Goal: Information Seeking & Learning: Learn about a topic

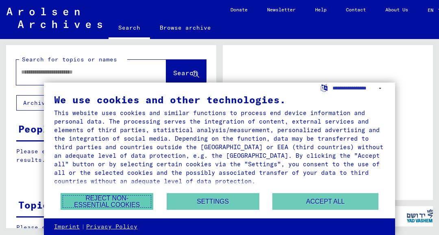
click at [127, 199] on button "Reject non-essential cookies" at bounding box center [107, 201] width 93 height 17
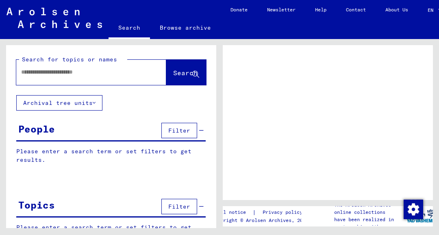
click at [112, 68] on input "text" at bounding box center [84, 72] width 126 height 9
type input "*********"
click at [180, 74] on span "Search" at bounding box center [185, 73] width 24 height 8
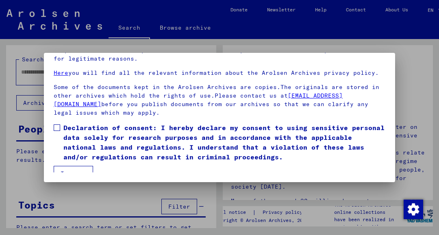
scroll to position [72, 0]
click at [56, 124] on span at bounding box center [57, 127] width 7 height 7
click at [82, 169] on button "I agree" at bounding box center [73, 173] width 39 height 15
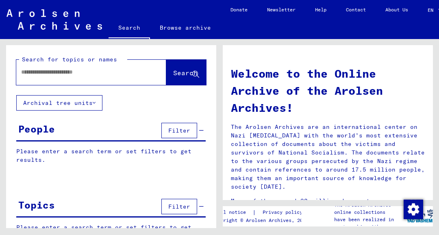
click at [181, 129] on span "Filter" at bounding box center [179, 130] width 22 height 7
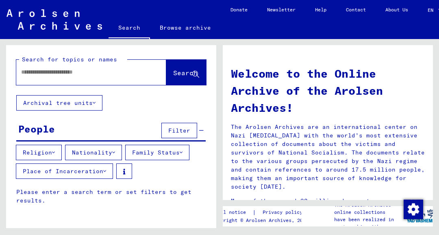
click at [115, 152] on icon at bounding box center [113, 153] width 3 height 6
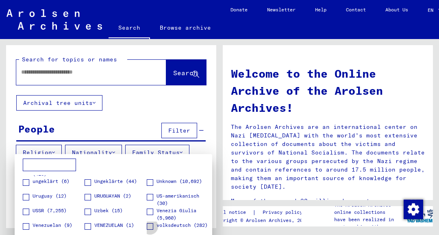
scroll to position [1211, 0]
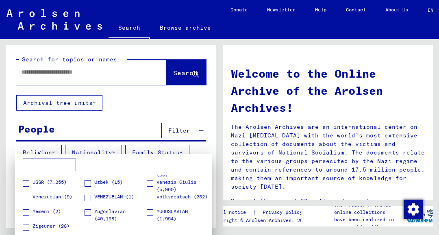
click at [88, 213] on span at bounding box center [88, 212] width 7 height 7
click at [150, 212] on span at bounding box center [150, 212] width 7 height 7
click at [142, 109] on div at bounding box center [219, 117] width 439 height 235
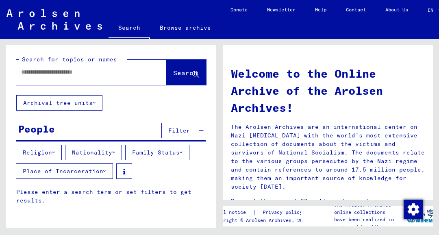
click at [104, 169] on icon at bounding box center [104, 171] width 3 height 6
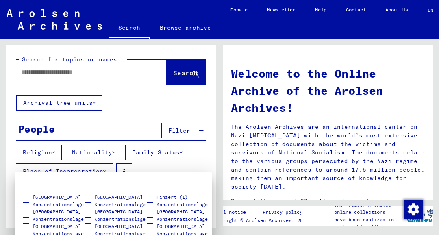
scroll to position [1178, 0]
click at [25, 220] on span at bounding box center [26, 220] width 7 height 7
click at [131, 116] on div at bounding box center [219, 117] width 439 height 235
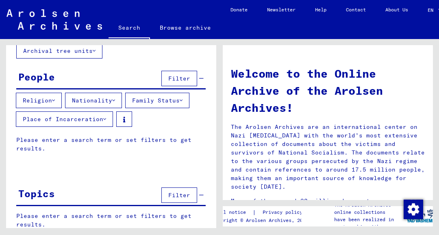
scroll to position [0, 0]
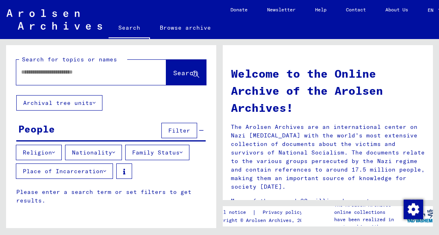
click at [114, 72] on input "text" at bounding box center [81, 72] width 121 height 9
type input "*********"
click at [181, 69] on button "Search" at bounding box center [186, 72] width 40 height 25
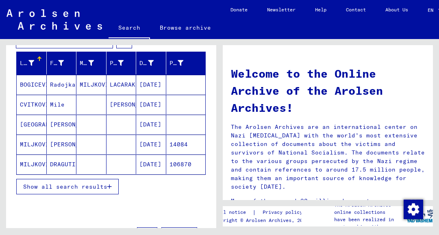
scroll to position [130, 0]
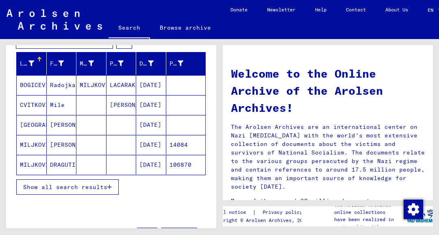
click at [96, 184] on span "Show all search results" at bounding box center [65, 186] width 84 height 7
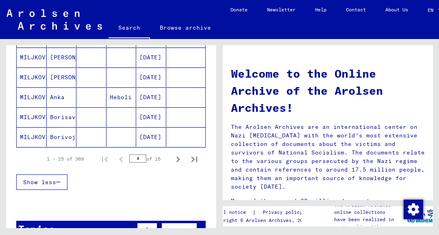
scroll to position [556, 0]
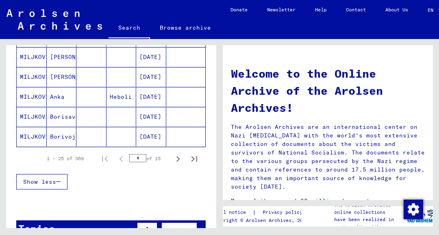
click at [177, 156] on icon "Next page" at bounding box center [178, 159] width 4 height 6
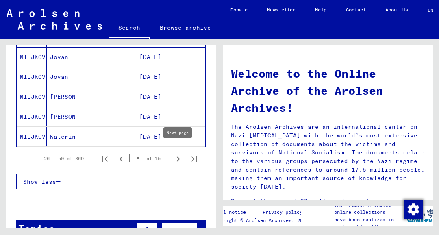
click at [178, 153] on icon "Next page" at bounding box center [177, 158] width 11 height 11
click at [179, 158] on button "Next page" at bounding box center [178, 158] width 16 height 16
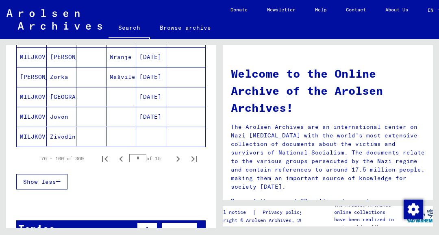
click at [178, 156] on icon "Next page" at bounding box center [177, 158] width 11 height 11
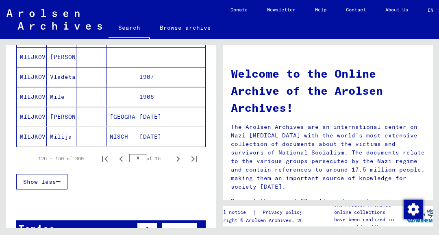
click at [178, 156] on icon "Next page" at bounding box center [177, 158] width 11 height 11
click at [179, 154] on icon "Next page" at bounding box center [177, 158] width 11 height 11
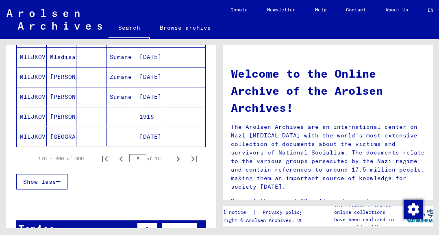
click at [178, 154] on icon "Next page" at bounding box center [177, 158] width 11 height 11
click at [177, 158] on icon "Next page" at bounding box center [177, 158] width 11 height 11
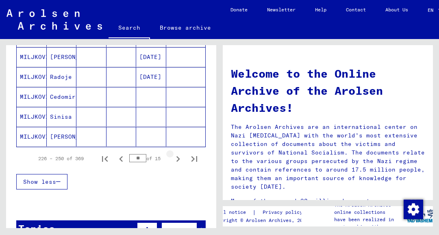
click at [178, 156] on icon "Next page" at bounding box center [177, 158] width 11 height 11
type input "**"
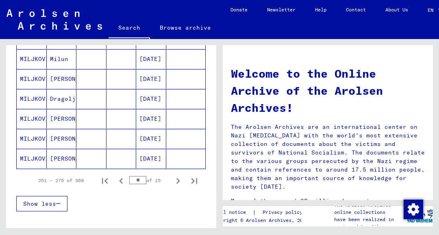
scroll to position [527, 0]
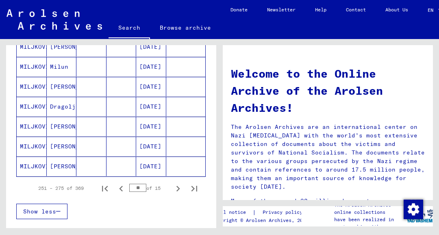
click at [34, 123] on mat-cell "MILJKOVIC" at bounding box center [32, 127] width 30 height 20
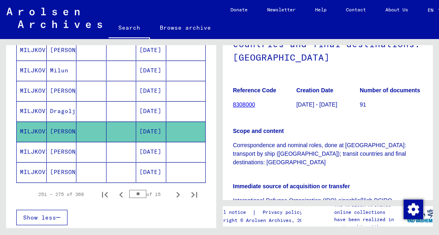
scroll to position [128, 0]
click at [251, 102] on link "8308000" at bounding box center [244, 105] width 22 height 7
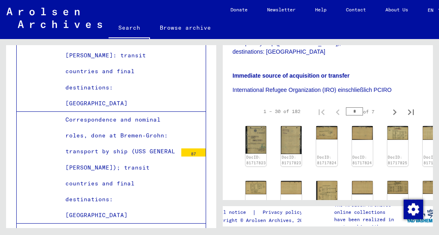
scroll to position [240, 0]
click at [256, 126] on img at bounding box center [255, 140] width 21 height 28
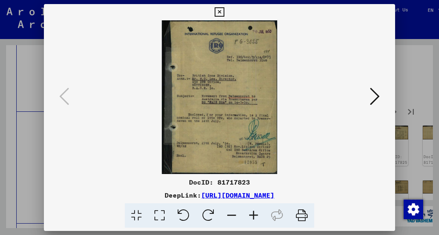
click at [375, 100] on icon at bounding box center [375, 97] width 10 height 20
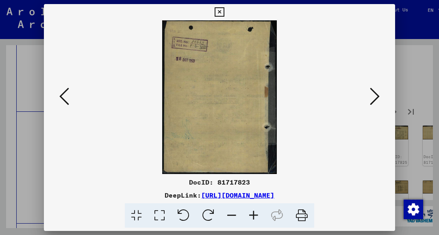
click at [377, 100] on icon at bounding box center [375, 97] width 10 height 20
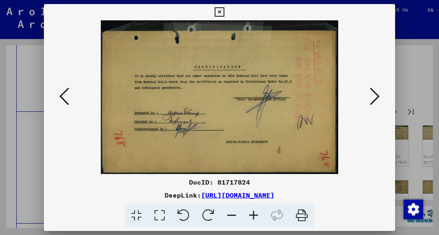
click at [374, 98] on icon at bounding box center [375, 97] width 10 height 20
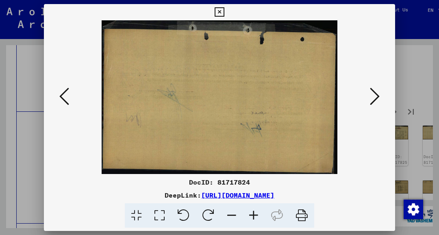
click at [377, 99] on icon at bounding box center [375, 97] width 10 height 20
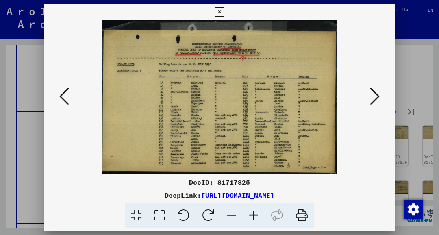
click at [375, 98] on icon at bounding box center [375, 97] width 10 height 20
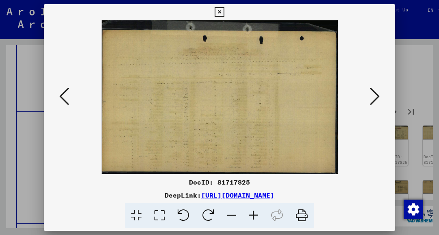
click at [374, 96] on icon at bounding box center [375, 97] width 10 height 20
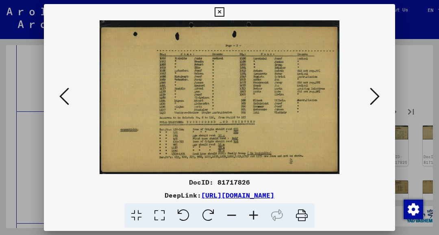
click at [376, 99] on icon at bounding box center [375, 97] width 10 height 20
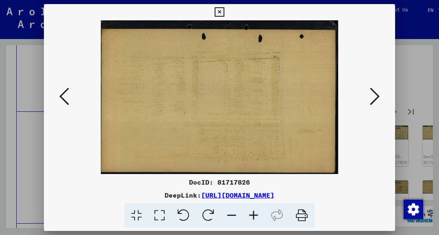
click at [375, 99] on icon at bounding box center [375, 97] width 10 height 20
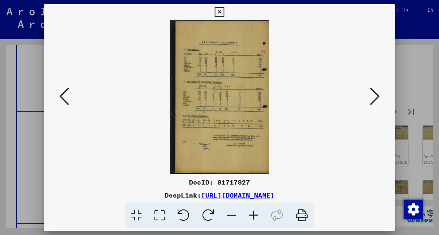
click at [377, 99] on icon at bounding box center [375, 97] width 10 height 20
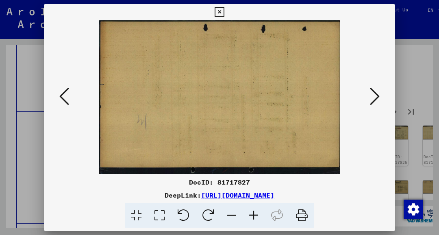
click at [376, 97] on icon at bounding box center [375, 97] width 10 height 20
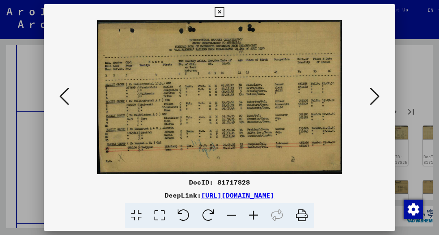
click at [301, 218] on icon at bounding box center [301, 215] width 25 height 25
click at [220, 11] on icon at bounding box center [219, 12] width 9 height 10
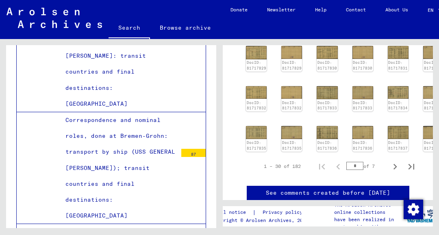
scroll to position [434, 0]
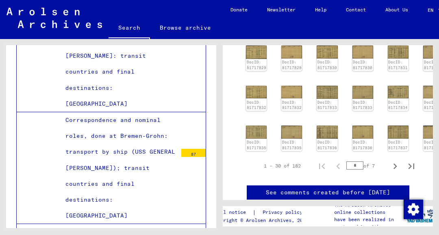
click at [326, 126] on img at bounding box center [327, 132] width 21 height 13
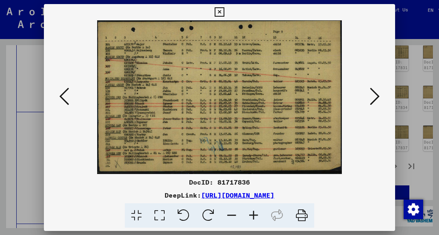
click at [217, 14] on icon at bounding box center [219, 12] width 9 height 10
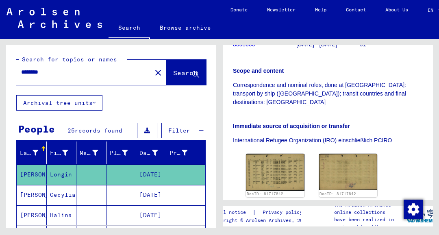
scroll to position [199, 0]
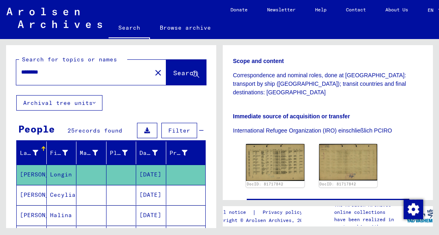
click at [282, 144] on img at bounding box center [275, 162] width 59 height 37
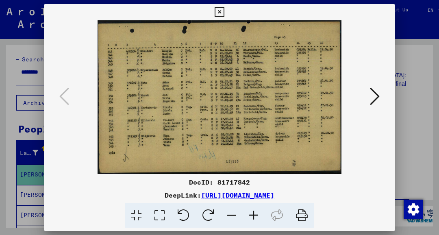
click at [374, 99] on icon at bounding box center [375, 97] width 10 height 20
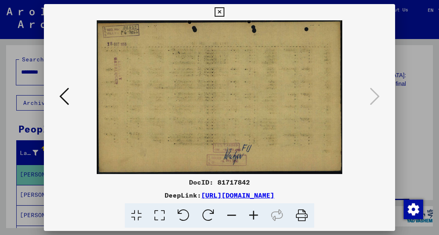
click at [69, 94] on icon at bounding box center [64, 97] width 10 height 20
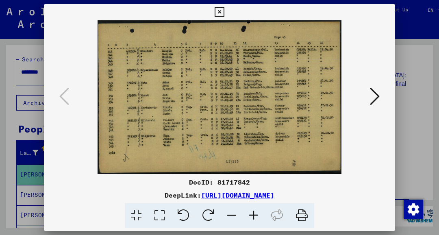
click at [302, 218] on icon at bounding box center [301, 215] width 25 height 25
click at [218, 11] on icon at bounding box center [219, 12] width 9 height 10
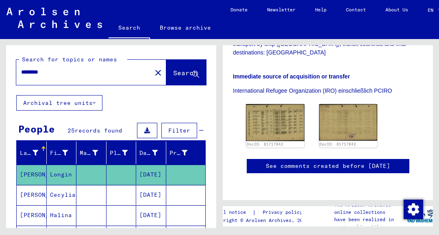
scroll to position [328, 0]
type input "*********"
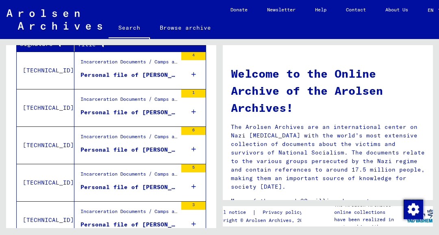
scroll to position [299, 0]
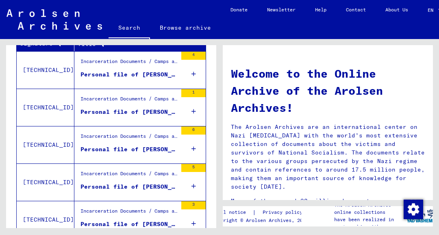
click at [145, 70] on div "Personal file of [PERSON_NAME], born on [DEMOGRAPHIC_DATA]" at bounding box center [128, 74] width 97 height 9
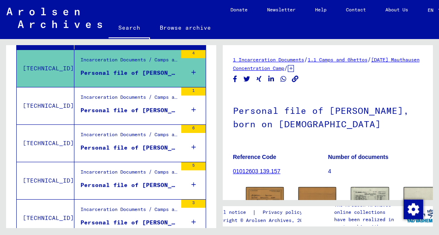
click at [154, 106] on div "Personal file of [PERSON_NAME], born on [DEMOGRAPHIC_DATA]" at bounding box center [128, 110] width 97 height 9
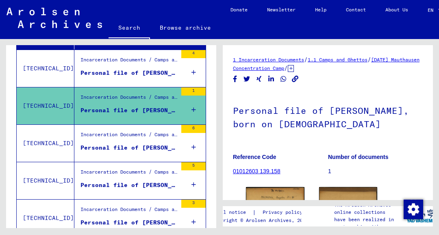
click at [145, 139] on div "Incarceration Documents / Camps and Ghettos / Mauthausen Concentration Camp / I…" at bounding box center [128, 136] width 97 height 11
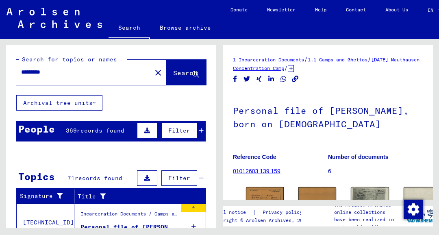
click at [179, 130] on span "Filter" at bounding box center [179, 130] width 22 height 7
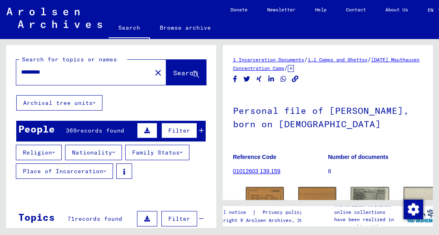
click at [115, 150] on icon at bounding box center [113, 153] width 3 height 6
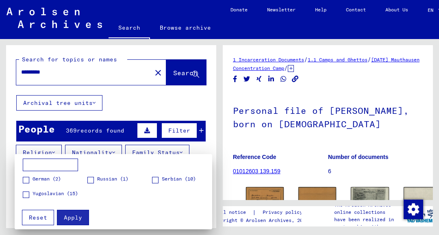
click at [25, 195] on span at bounding box center [26, 194] width 7 height 7
click at [158, 181] on span at bounding box center [155, 180] width 7 height 7
click at [76, 215] on span "Apply" at bounding box center [73, 217] width 18 height 7
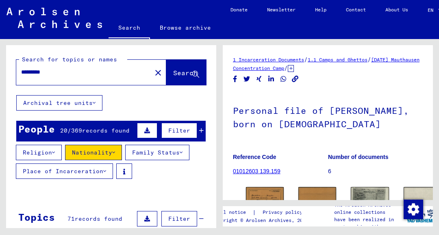
click at [176, 74] on span "Search" at bounding box center [185, 73] width 24 height 8
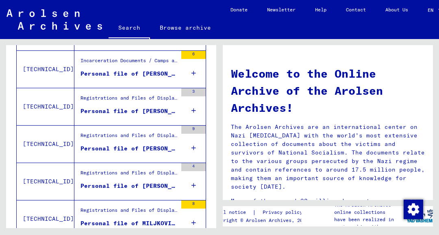
scroll to position [382, 0]
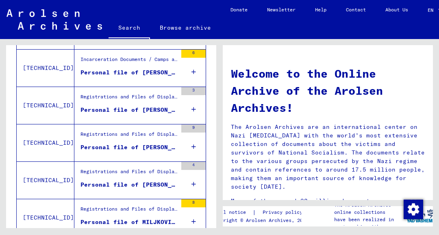
click at [170, 218] on div "Personal file of MILJKOVIC, [PERSON_NAME], born on [DEMOGRAPHIC_DATA], born in …" at bounding box center [128, 222] width 97 height 9
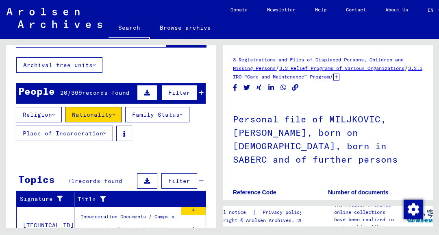
click at [193, 150] on div at bounding box center [192, 150] width 1 height 1
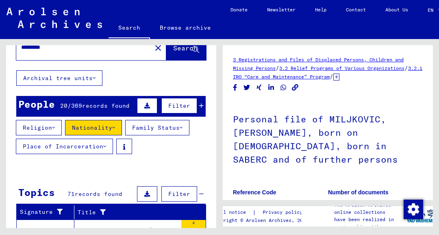
scroll to position [25, 0]
click at [104, 143] on icon at bounding box center [104, 146] width 3 height 6
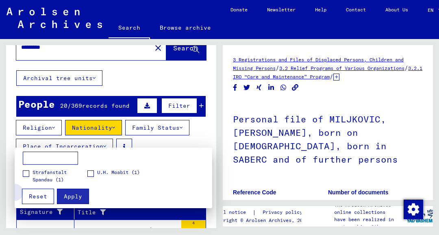
click at [39, 195] on span "Reset" at bounding box center [38, 196] width 18 height 7
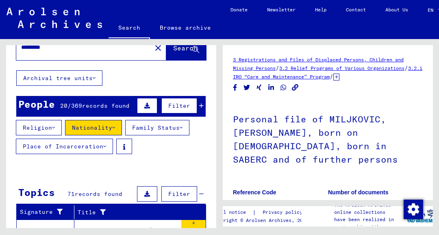
scroll to position [0, 0]
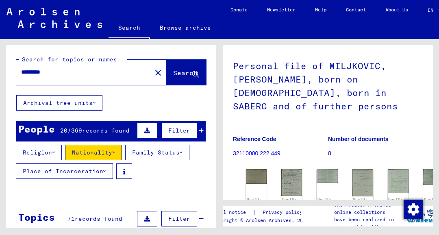
scroll to position [52, 0]
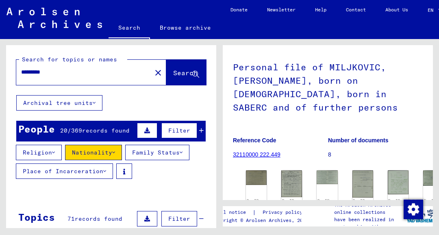
click at [191, 94] on div "Search for topics or names ********* close Search" at bounding box center [111, 70] width 210 height 50
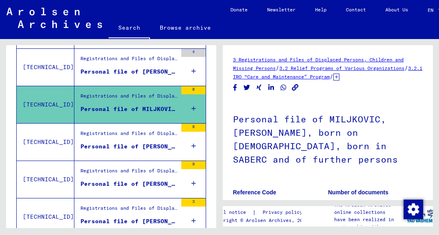
scroll to position [495, 0]
click at [165, 142] on div "Personal file of [PERSON_NAME], [PERSON_NAME], born on [DEMOGRAPHIC_DATA], born…" at bounding box center [128, 146] width 97 height 9
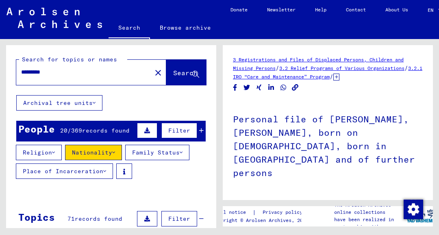
click at [55, 151] on icon at bounding box center [53, 153] width 3 height 6
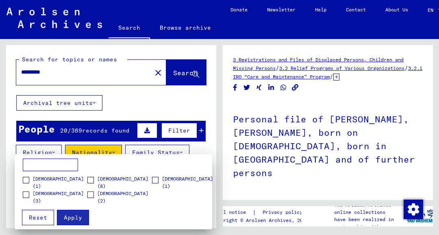
click at [153, 110] on div at bounding box center [219, 117] width 439 height 235
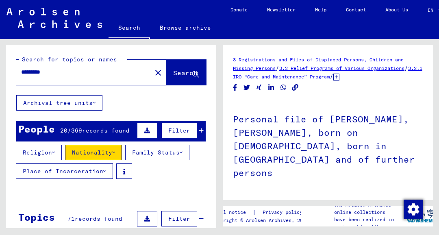
click at [153, 74] on mat-icon "close" at bounding box center [158, 73] width 10 height 10
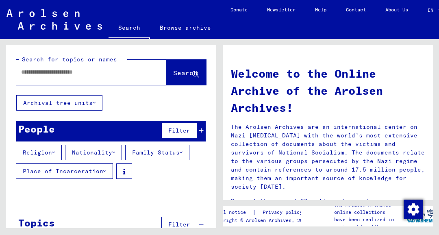
click at [121, 70] on input "text" at bounding box center [81, 72] width 121 height 9
type input "**********"
click at [181, 72] on span "Search" at bounding box center [185, 73] width 24 height 8
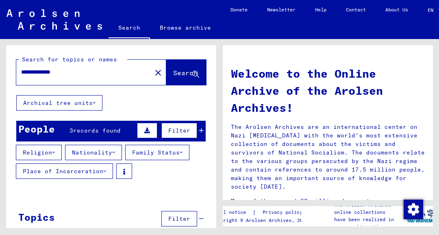
scroll to position [39, 0]
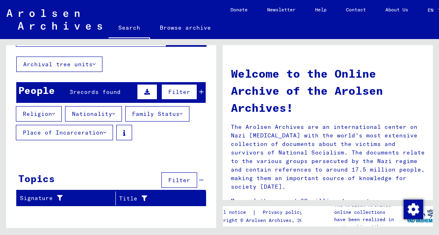
click at [145, 91] on button at bounding box center [147, 91] width 20 height 15
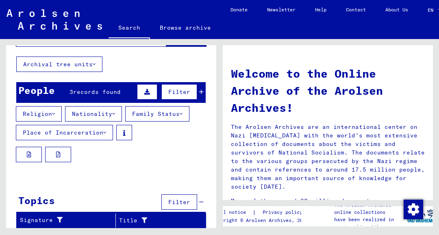
click at [59, 153] on icon at bounding box center [58, 155] width 4 height 6
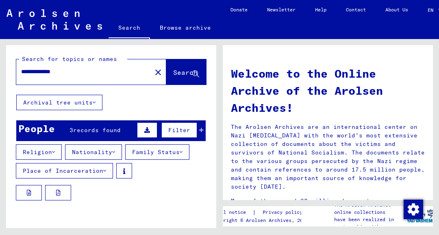
scroll to position [0, 0]
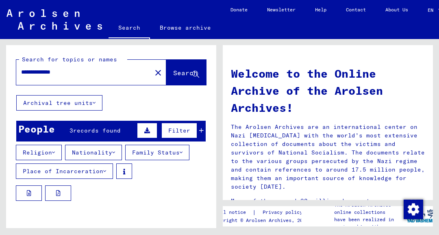
click at [148, 130] on icon at bounding box center [147, 131] width 6 height 6
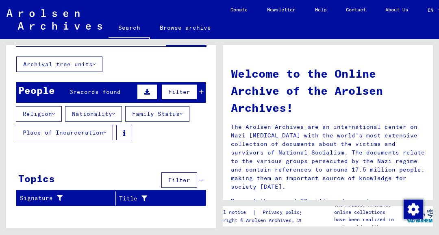
click at [202, 93] on icon at bounding box center [201, 92] width 4 height 6
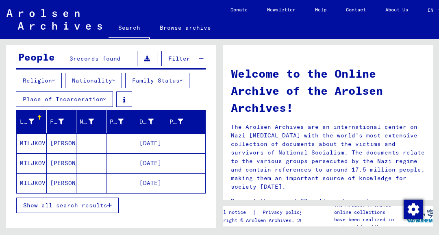
scroll to position [107, 0]
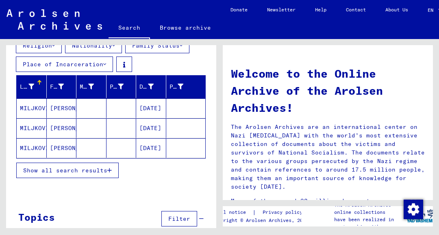
click at [33, 108] on mat-cell "MILJKOVIC" at bounding box center [32, 108] width 30 height 20
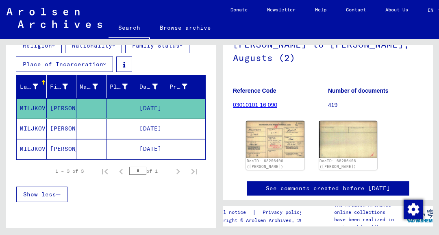
scroll to position [93, 0]
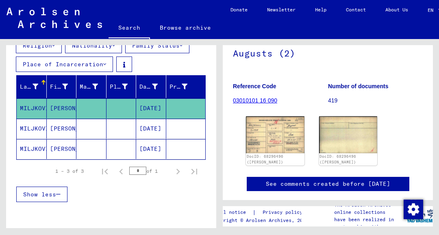
click at [284, 127] on img at bounding box center [275, 134] width 59 height 37
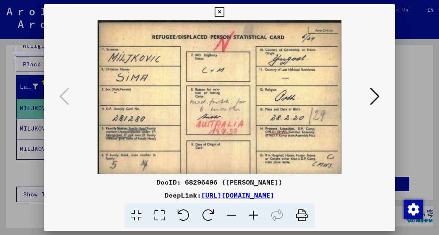
click at [371, 95] on icon at bounding box center [375, 97] width 10 height 20
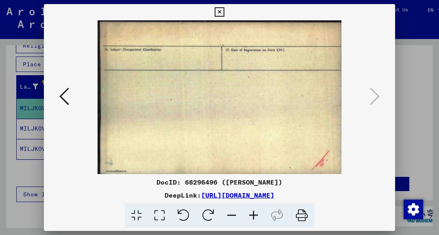
click at [64, 91] on icon at bounding box center [64, 97] width 10 height 20
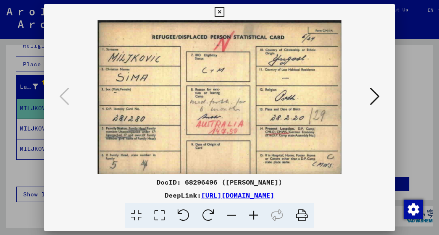
click at [302, 216] on icon at bounding box center [301, 215] width 25 height 25
click at [219, 13] on icon at bounding box center [219, 12] width 9 height 10
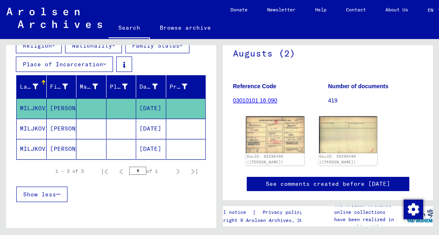
click at [153, 124] on mat-cell "[DATE]" at bounding box center [151, 129] width 30 height 20
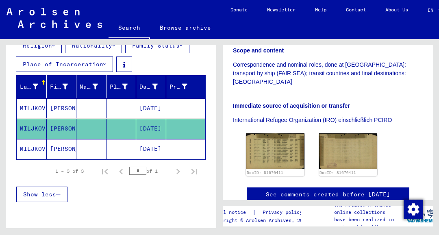
scroll to position [197, 0]
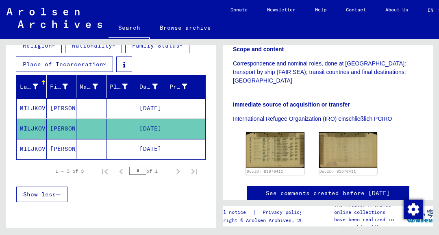
click at [285, 132] on img at bounding box center [275, 150] width 59 height 36
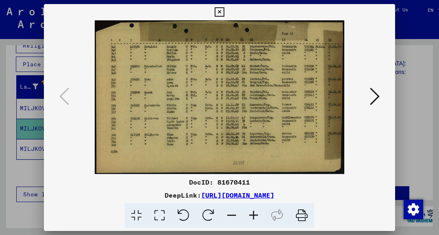
click at [373, 100] on icon at bounding box center [375, 97] width 10 height 20
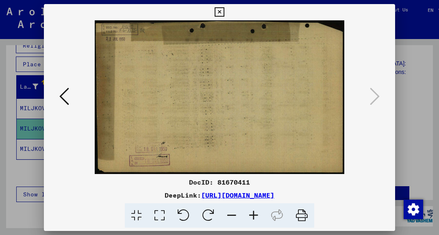
click at [63, 95] on icon at bounding box center [64, 97] width 10 height 20
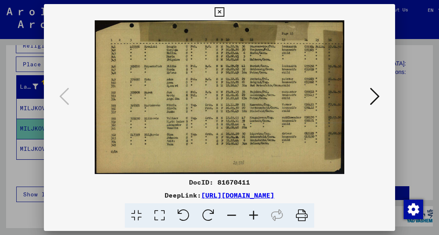
click at [301, 216] on icon at bounding box center [301, 215] width 25 height 25
click at [219, 12] on icon at bounding box center [219, 12] width 9 height 10
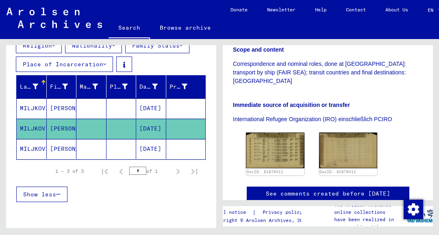
click at [35, 146] on mat-cell "MILJKOVIC" at bounding box center [32, 149] width 30 height 20
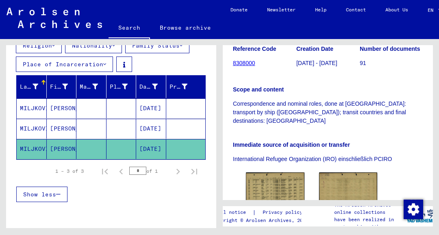
scroll to position [171, 0]
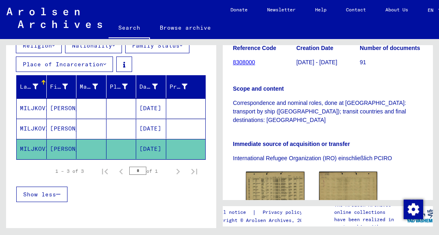
click at [275, 171] on img at bounding box center [275, 189] width 59 height 37
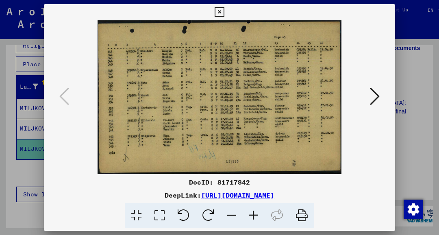
click at [373, 101] on icon at bounding box center [375, 97] width 10 height 20
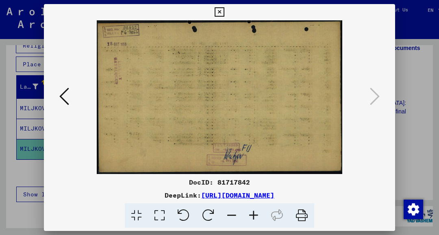
click at [302, 217] on icon at bounding box center [301, 215] width 25 height 25
click at [67, 99] on icon at bounding box center [64, 97] width 10 height 20
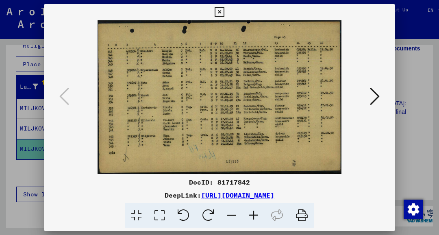
click at [303, 221] on icon at bounding box center [301, 215] width 25 height 25
click at [218, 11] on icon at bounding box center [219, 12] width 9 height 10
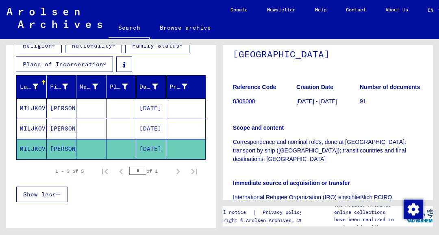
scroll to position [132, 0]
click at [251, 98] on link "8308000" at bounding box center [244, 101] width 22 height 7
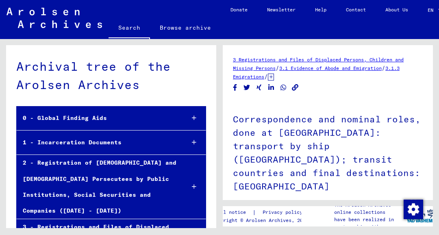
scroll to position [20825, 0]
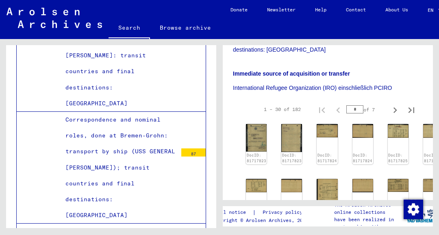
scroll to position [245, 0]
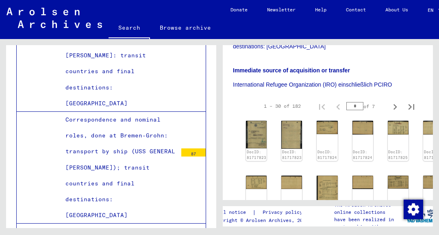
click at [257, 121] on img at bounding box center [256, 135] width 21 height 28
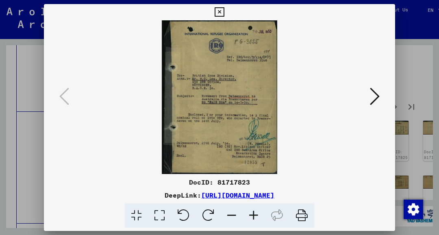
click at [377, 98] on icon at bounding box center [375, 97] width 10 height 20
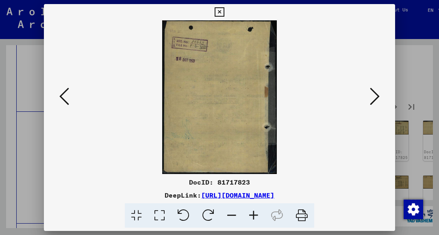
click at [378, 97] on icon at bounding box center [375, 97] width 10 height 20
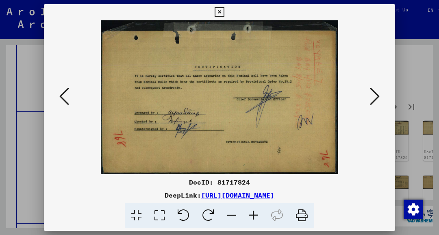
click at [375, 100] on icon at bounding box center [375, 97] width 10 height 20
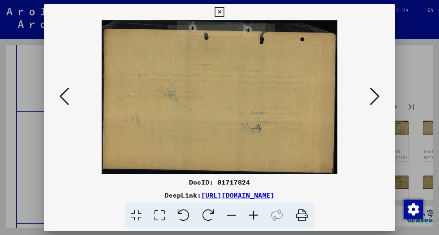
click at [377, 98] on icon at bounding box center [375, 97] width 10 height 20
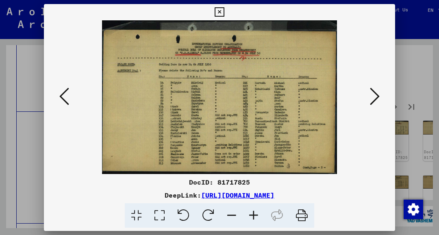
click at [375, 101] on icon at bounding box center [375, 97] width 10 height 20
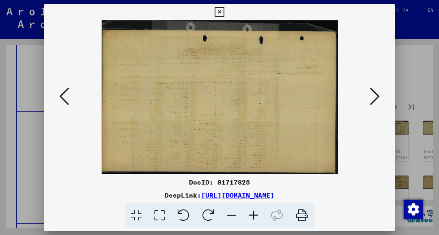
click at [378, 99] on icon at bounding box center [375, 97] width 10 height 20
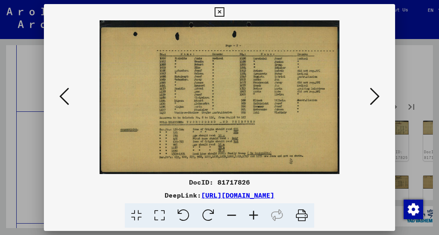
click at [380, 101] on button at bounding box center [374, 96] width 15 height 23
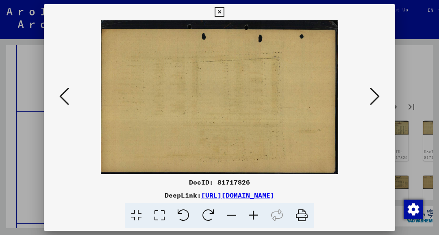
click at [376, 101] on icon at bounding box center [375, 97] width 10 height 20
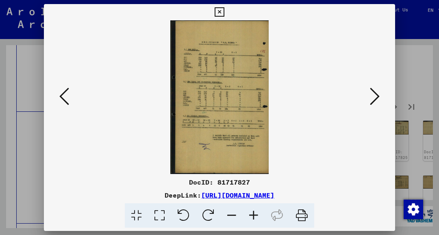
click at [376, 98] on icon at bounding box center [375, 97] width 10 height 20
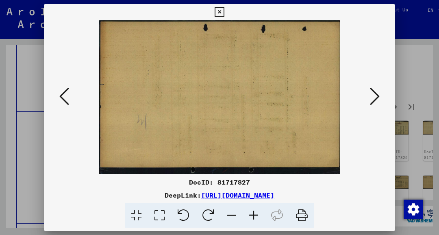
click at [379, 101] on icon at bounding box center [375, 97] width 10 height 20
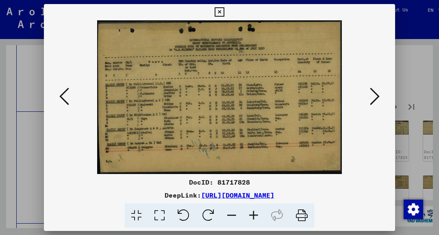
click at [219, 14] on icon at bounding box center [219, 12] width 9 height 10
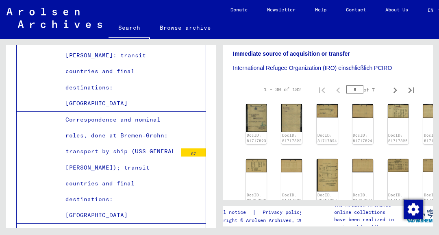
scroll to position [258, 0]
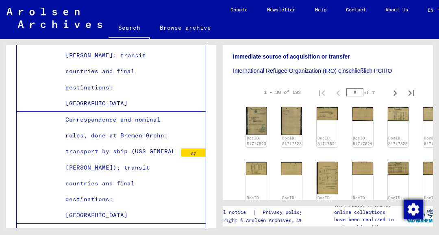
click at [417, 211] on img "button" at bounding box center [414, 210] width 20 height 20
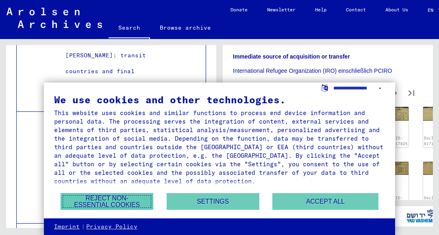
click at [128, 203] on button "Reject non-essential cookies" at bounding box center [107, 201] width 93 height 17
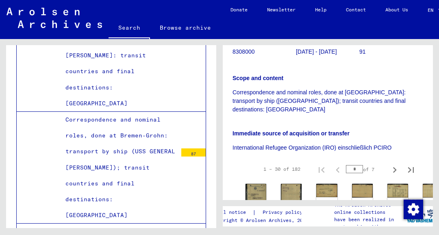
scroll to position [177, 0]
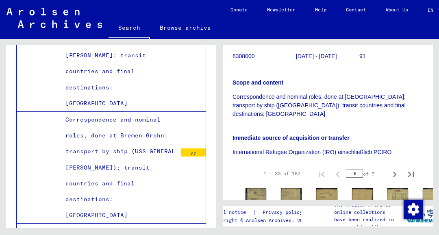
click at [257, 188] on img at bounding box center [255, 202] width 21 height 28
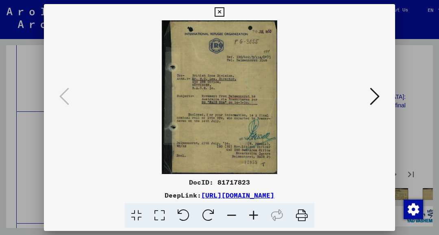
click at [304, 215] on icon at bounding box center [301, 215] width 25 height 25
click at [379, 98] on icon at bounding box center [375, 97] width 10 height 20
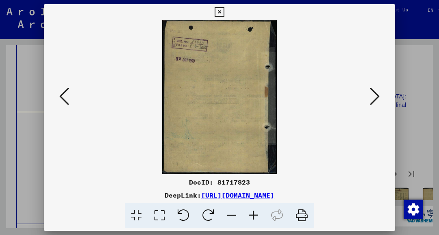
click at [378, 99] on icon at bounding box center [375, 97] width 10 height 20
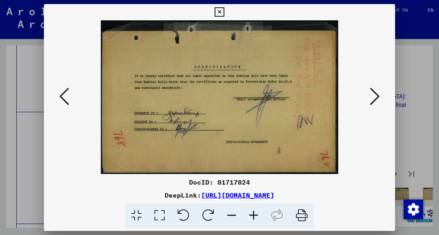
click at [300, 218] on icon at bounding box center [301, 215] width 25 height 25
click at [375, 98] on icon at bounding box center [375, 97] width 10 height 20
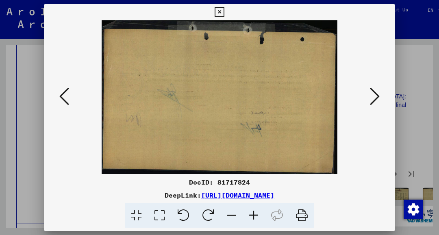
click at [372, 96] on icon at bounding box center [375, 97] width 10 height 20
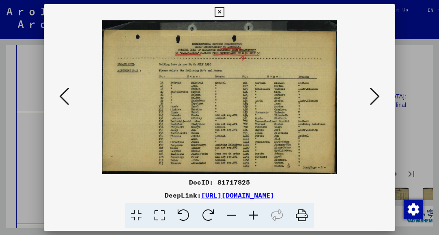
click at [304, 218] on icon at bounding box center [301, 215] width 25 height 25
click at [300, 217] on icon at bounding box center [301, 215] width 25 height 25
click at [67, 95] on icon at bounding box center [64, 97] width 10 height 20
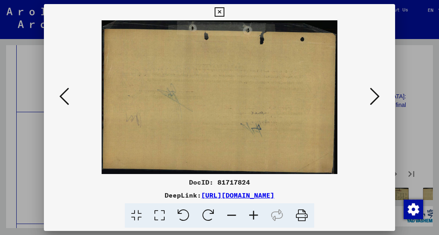
click at [62, 98] on icon at bounding box center [64, 97] width 10 height 20
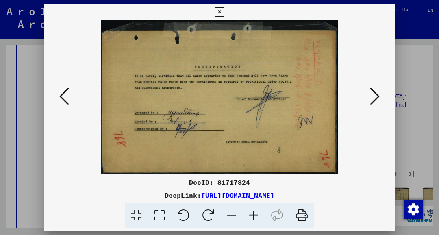
click at [304, 218] on icon at bounding box center [301, 215] width 25 height 25
click at [375, 96] on icon at bounding box center [375, 97] width 10 height 20
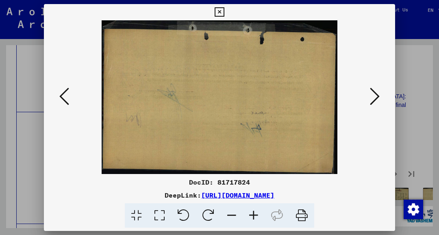
click at [375, 98] on icon at bounding box center [375, 97] width 10 height 20
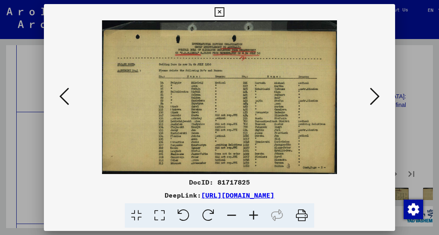
click at [376, 99] on icon at bounding box center [375, 97] width 10 height 20
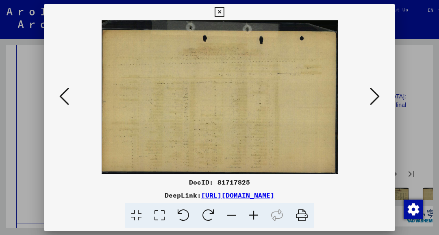
click at [376, 99] on icon at bounding box center [375, 97] width 10 height 20
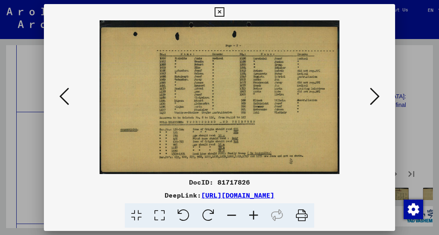
click at [304, 215] on icon at bounding box center [301, 215] width 25 height 25
click at [378, 98] on icon at bounding box center [375, 97] width 10 height 20
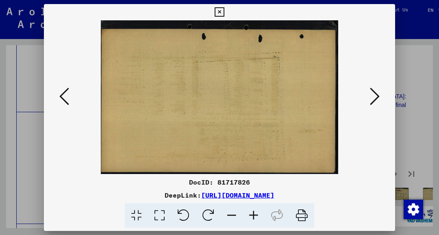
click at [375, 97] on icon at bounding box center [375, 97] width 10 height 20
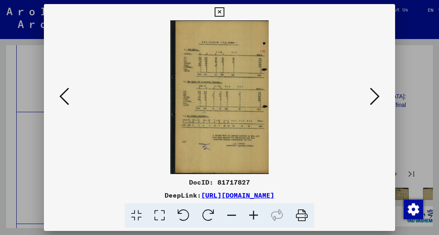
click at [304, 218] on icon at bounding box center [301, 215] width 25 height 25
click at [379, 98] on icon at bounding box center [375, 97] width 10 height 20
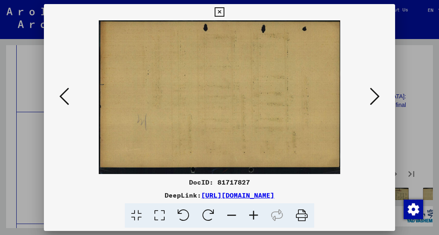
click at [380, 99] on button at bounding box center [374, 96] width 15 height 23
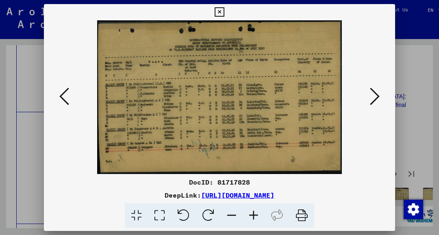
click at [302, 218] on icon at bounding box center [301, 215] width 25 height 25
click at [376, 99] on icon at bounding box center [375, 97] width 10 height 20
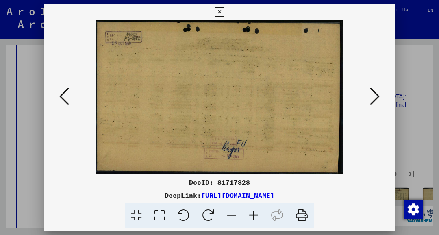
click at [377, 100] on icon at bounding box center [375, 97] width 10 height 20
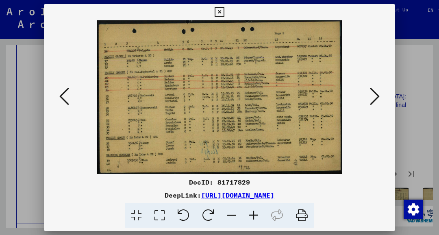
click at [374, 100] on icon at bounding box center [375, 97] width 10 height 20
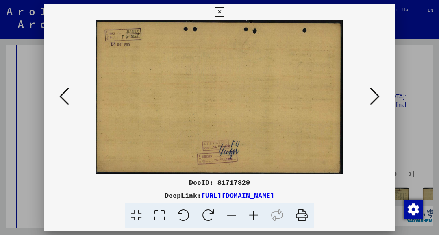
click at [375, 101] on icon at bounding box center [375, 97] width 10 height 20
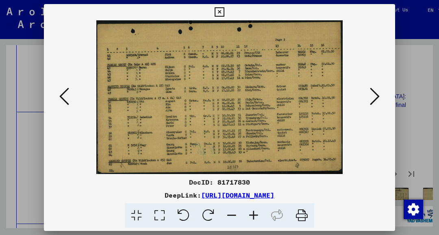
click at [220, 11] on icon at bounding box center [219, 12] width 9 height 10
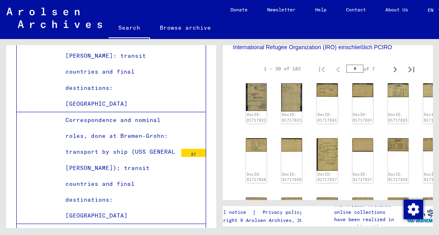
scroll to position [287, 0]
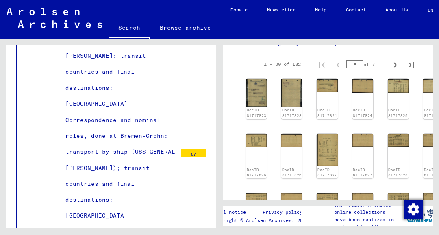
click at [326, 134] on img at bounding box center [327, 150] width 21 height 33
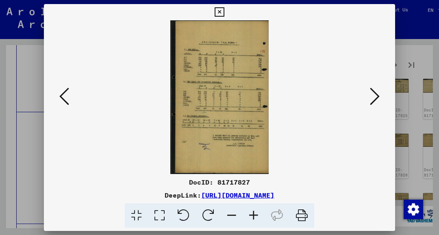
click at [379, 100] on icon at bounding box center [375, 97] width 10 height 20
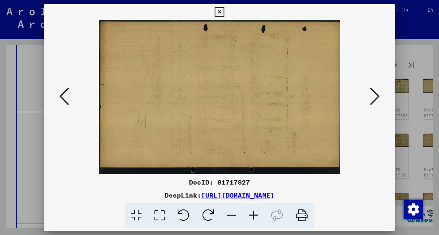
click at [382, 96] on button at bounding box center [374, 96] width 15 height 23
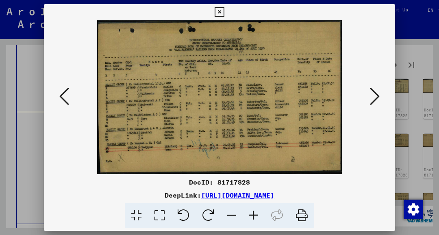
click at [219, 12] on icon at bounding box center [219, 12] width 9 height 10
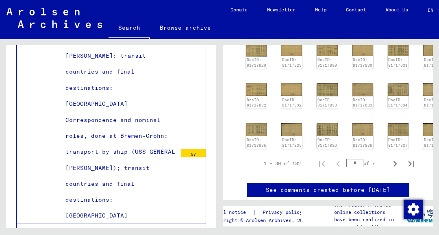
scroll to position [439, 0]
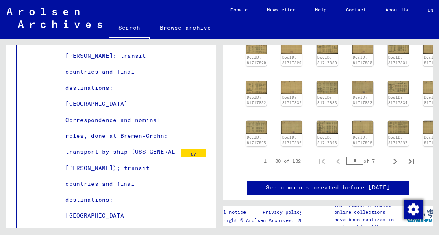
click at [395, 156] on icon "Next page" at bounding box center [394, 161] width 11 height 11
type input "*"
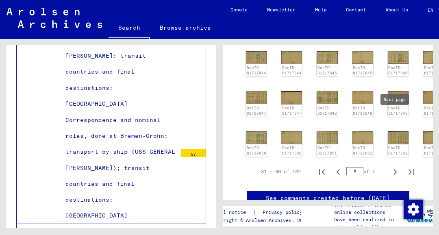
scroll to position [394, 0]
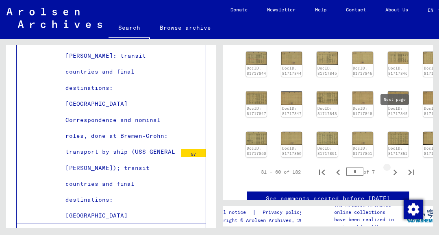
click at [395, 167] on icon "Next page" at bounding box center [394, 172] width 11 height 11
type input "*"
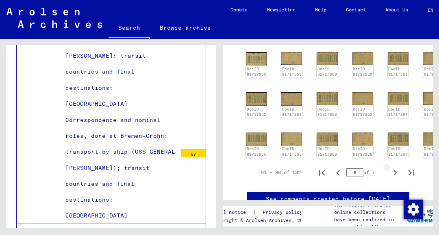
click at [395, 170] on icon "Next page" at bounding box center [395, 173] width 4 height 6
type input "*"
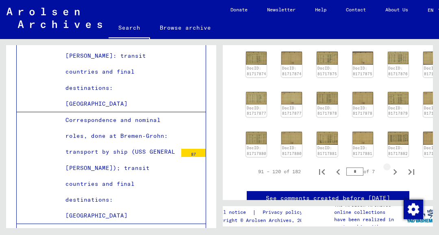
click at [395, 166] on icon "Next page" at bounding box center [394, 171] width 11 height 11
type input "*"
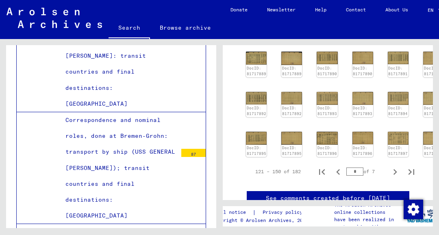
click at [391, 92] on img at bounding box center [398, 98] width 21 height 13
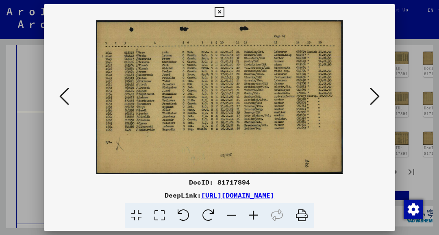
click at [377, 98] on icon at bounding box center [375, 97] width 10 height 20
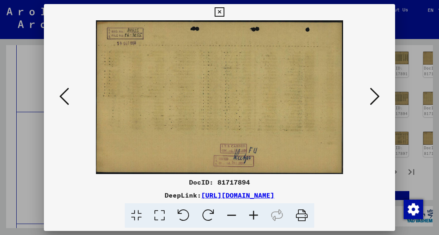
click at [377, 99] on icon at bounding box center [375, 97] width 10 height 20
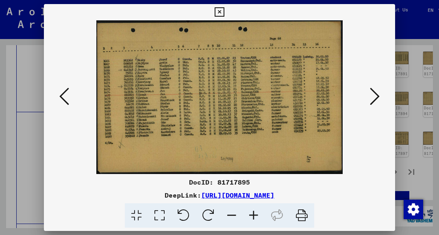
click at [379, 97] on icon at bounding box center [375, 97] width 10 height 20
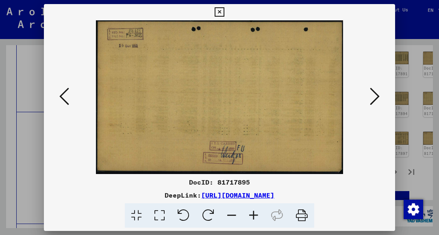
click at [382, 101] on button at bounding box center [374, 96] width 15 height 23
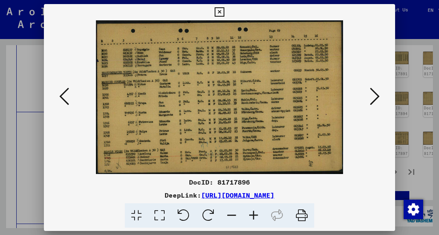
click at [219, 14] on icon at bounding box center [219, 12] width 9 height 10
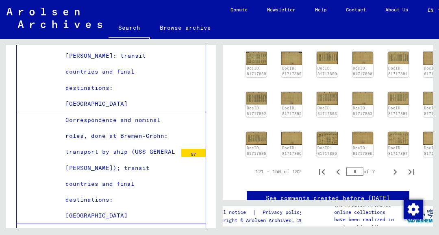
click at [396, 166] on icon "Next page" at bounding box center [394, 171] width 11 height 11
type input "*"
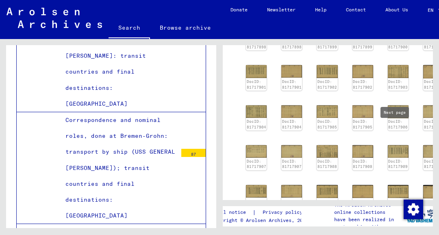
scroll to position [341, 0]
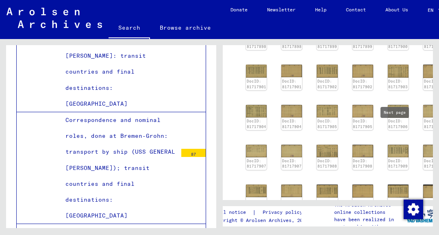
click at [396, 220] on icon "Next page" at bounding box center [394, 225] width 11 height 11
type input "*"
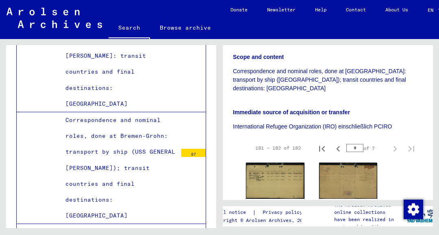
scroll to position [202, 0]
click at [287, 163] on img at bounding box center [275, 181] width 59 height 36
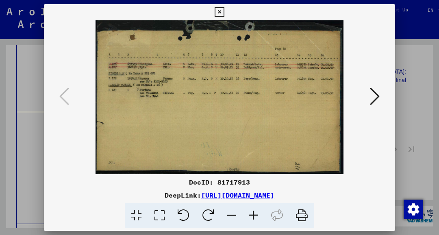
click at [219, 12] on icon at bounding box center [219, 12] width 9 height 10
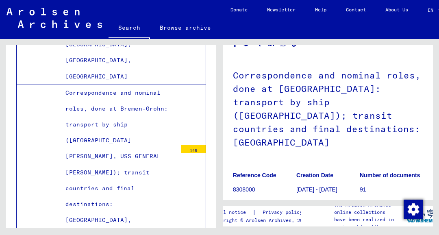
scroll to position [0, 0]
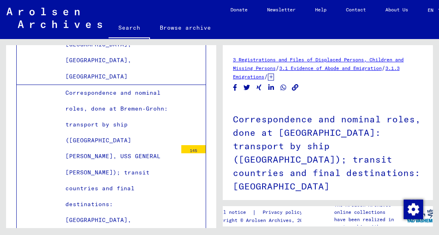
click at [263, 59] on link "3 Registrations and Files of Displaced Persons, Children and Missing Persons" at bounding box center [318, 63] width 171 height 15
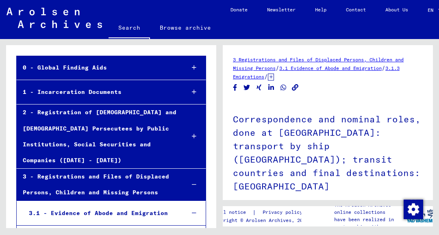
scroll to position [53, 0]
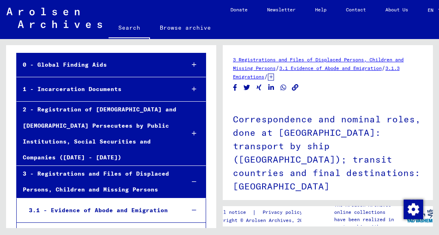
click at [194, 179] on icon at bounding box center [194, 182] width 4 height 6
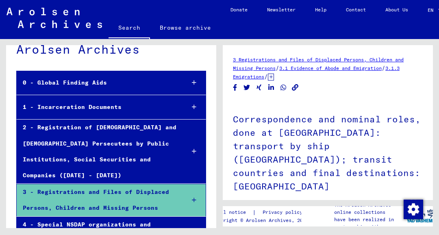
scroll to position [34, 0]
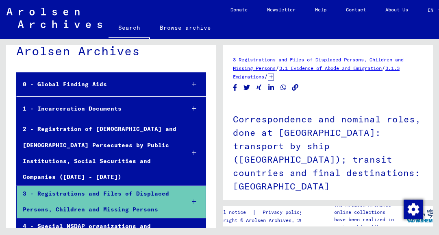
click at [195, 141] on div at bounding box center [193, 153] width 23 height 24
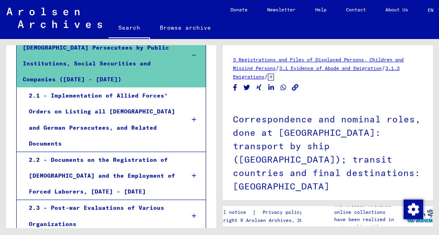
scroll to position [128, 0]
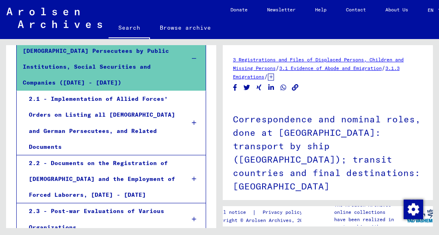
click at [159, 92] on div "2.1 - Implementation of Allied Forces’ Orders on Listing all [DEMOGRAPHIC_DATA]…" at bounding box center [101, 123] width 156 height 64
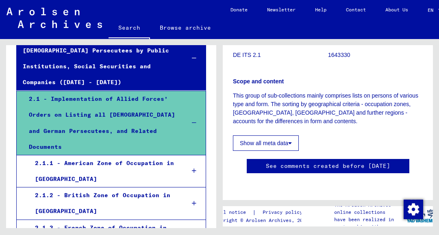
scroll to position [197, 0]
click at [278, 135] on button "Show all meta data" at bounding box center [266, 142] width 66 height 15
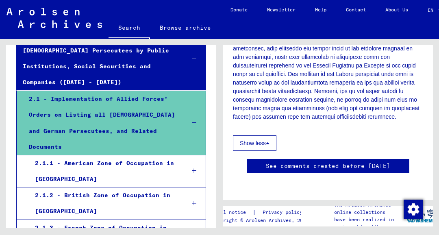
scroll to position [460, 0]
click at [269, 140] on icon at bounding box center [268, 143] width 4 height 6
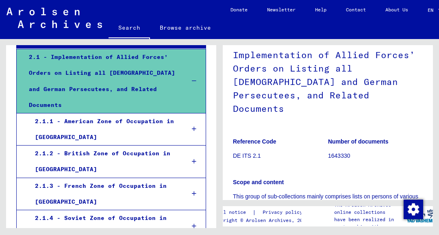
scroll to position [171, 0]
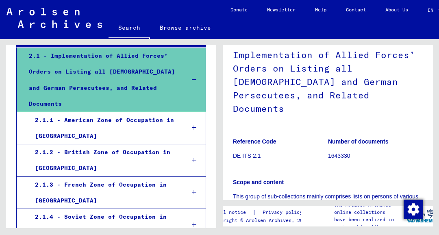
click at [177, 144] on div "2.1.2 - British Zone of Occupation in [GEOGRAPHIC_DATA]" at bounding box center [104, 160] width 150 height 32
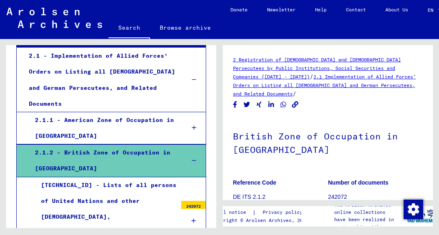
click at [260, 193] on p "DE ITS 2.1.2" at bounding box center [280, 197] width 95 height 9
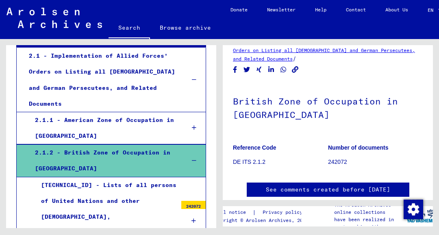
scroll to position [35, 0]
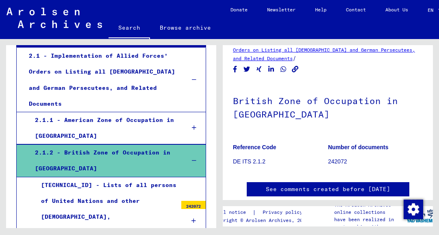
click at [349, 157] on p "242072" at bounding box center [375, 161] width 95 height 9
click at [371, 144] on b "Number of documents" at bounding box center [358, 147] width 61 height 7
click at [362, 144] on b "Number of documents" at bounding box center [358, 147] width 61 height 7
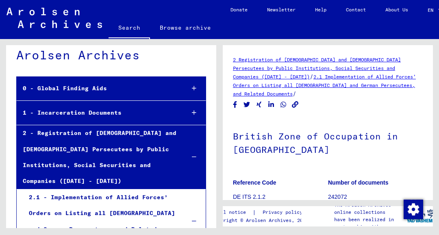
scroll to position [0, 0]
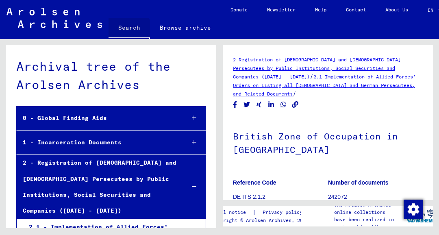
click at [127, 30] on link "Search" at bounding box center [129, 28] width 41 height 21
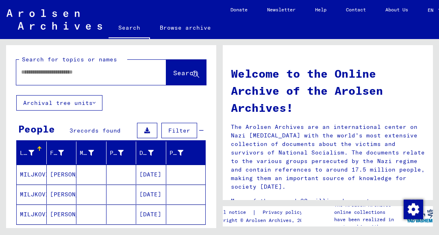
click at [155, 195] on mat-cell "[DATE]" at bounding box center [151, 194] width 30 height 20
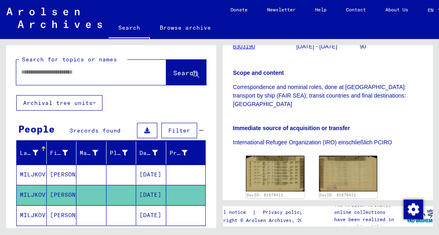
scroll to position [176, 0]
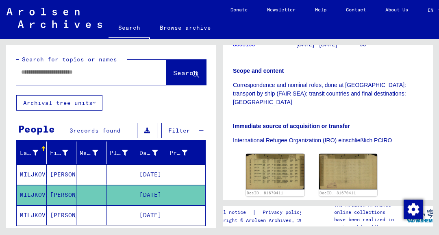
click at [154, 217] on mat-cell "[DATE]" at bounding box center [151, 215] width 30 height 20
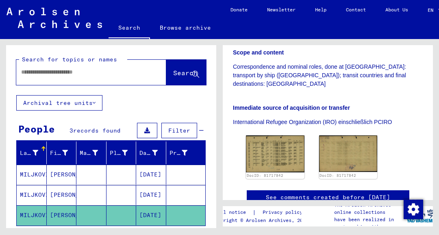
scroll to position [209, 0]
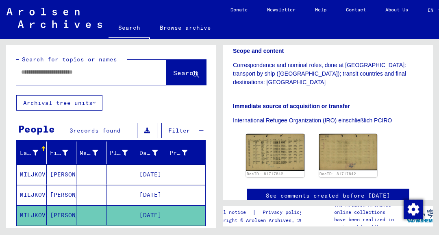
click at [293, 134] on img at bounding box center [275, 152] width 59 height 37
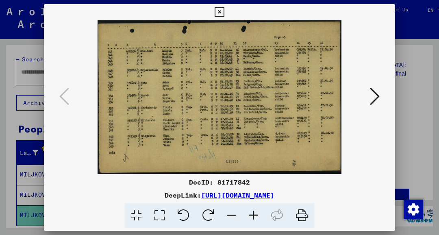
click at [379, 99] on icon at bounding box center [375, 97] width 10 height 20
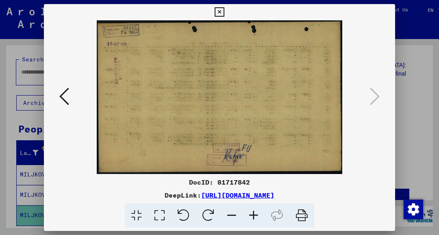
click at [219, 10] on icon at bounding box center [219, 12] width 9 height 10
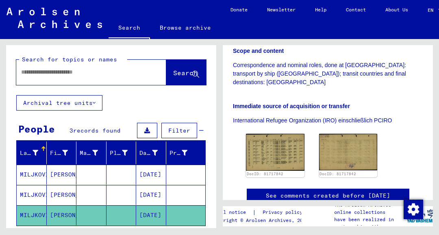
click at [38, 195] on icon at bounding box center [34, 202] width 20 height 33
click at [155, 193] on mat-cell "[DATE]" at bounding box center [151, 195] width 30 height 20
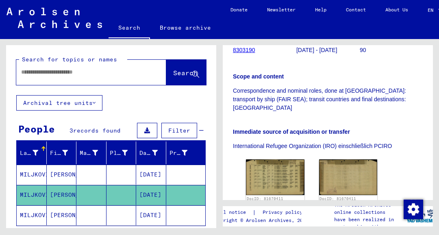
scroll to position [172, 0]
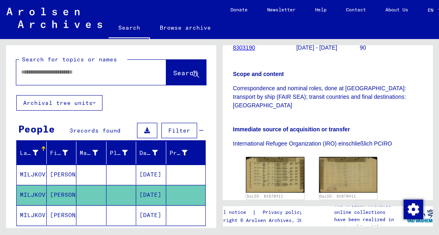
click at [285, 157] on img at bounding box center [275, 175] width 59 height 36
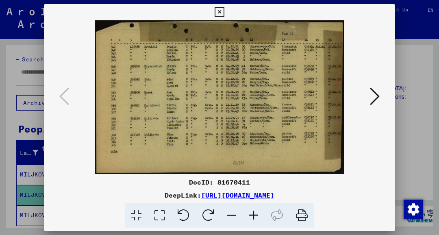
click at [219, 12] on icon at bounding box center [219, 12] width 9 height 10
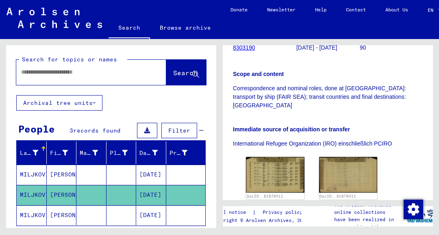
click at [153, 215] on mat-cell "[DATE]" at bounding box center [151, 215] width 30 height 20
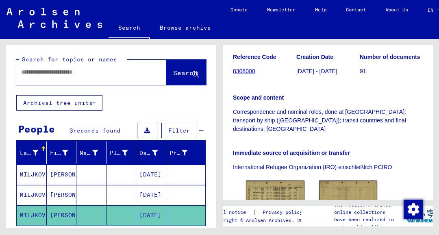
click at [289, 180] on img at bounding box center [275, 198] width 59 height 37
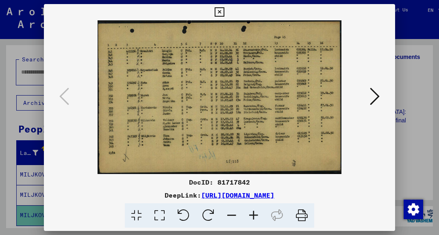
click at [223, 14] on icon at bounding box center [219, 12] width 9 height 10
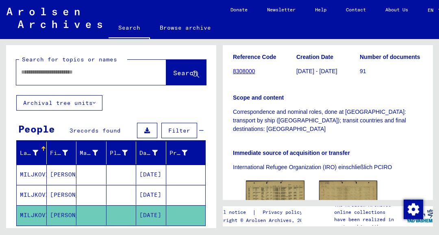
click at [154, 175] on mat-cell "[DATE]" at bounding box center [151, 175] width 30 height 20
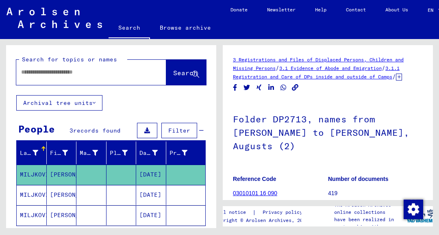
click at [121, 68] on input "text" at bounding box center [84, 72] width 126 height 9
click at [198, 102] on div "Search for topics or names Search Archival tree units People 3 records found Fi…" at bounding box center [111, 185] width 210 height 281
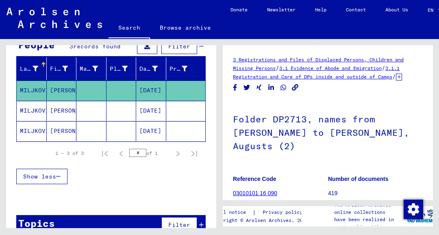
scroll to position [6, 0]
click at [51, 173] on span "Show less" at bounding box center [39, 176] width 33 height 7
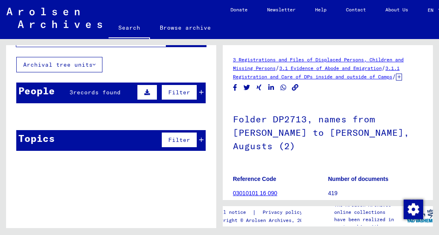
scroll to position [22, 0]
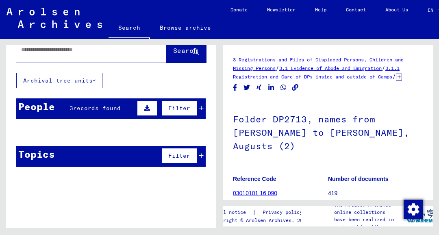
click at [181, 104] on span "Filter" at bounding box center [179, 107] width 22 height 7
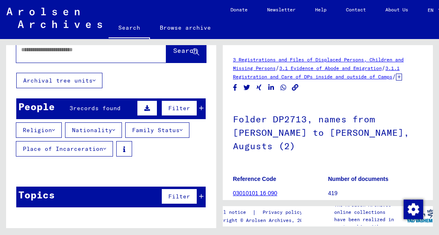
click at [150, 105] on icon at bounding box center [147, 108] width 6 height 6
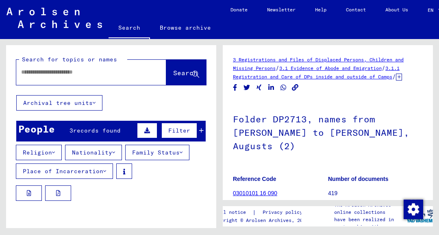
scroll to position [0, 0]
click at [96, 103] on icon at bounding box center [94, 103] width 3 height 6
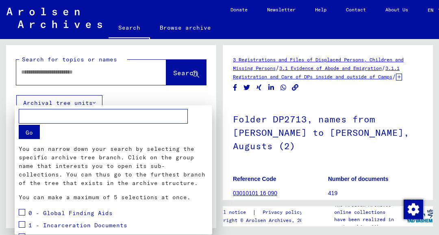
click at [166, 93] on div at bounding box center [219, 117] width 439 height 235
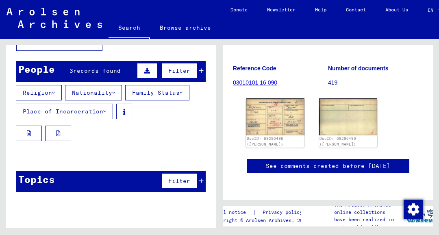
scroll to position [84, 0]
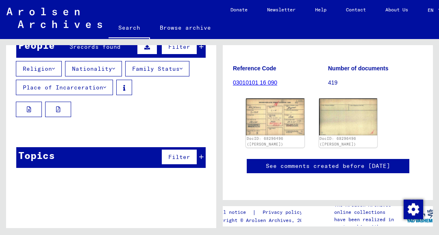
click at [187, 156] on span "Filter" at bounding box center [179, 156] width 22 height 7
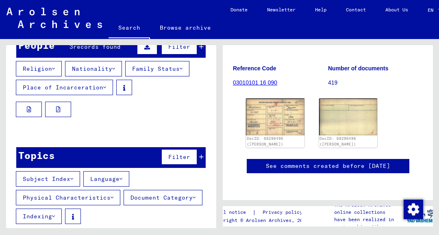
scroll to position [6, 0]
click at [62, 208] on button "Indexing" at bounding box center [39, 215] width 46 height 15
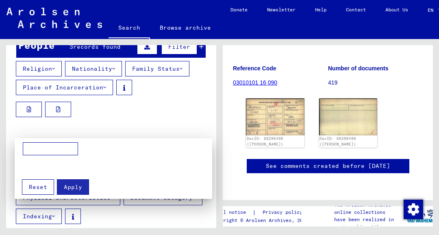
click at [186, 106] on div at bounding box center [219, 117] width 439 height 235
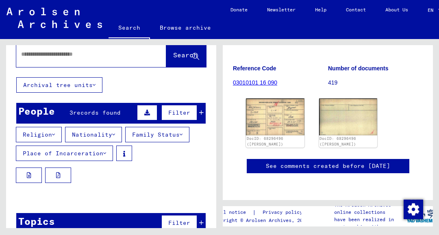
scroll to position [0, 0]
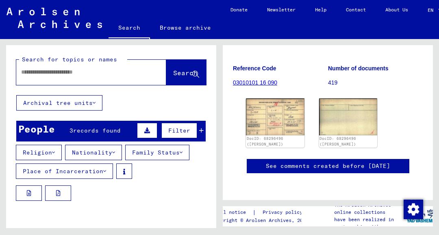
click at [122, 68] on input "text" at bounding box center [84, 72] width 126 height 9
type input "********"
click at [183, 72] on button "Search" at bounding box center [186, 72] width 40 height 25
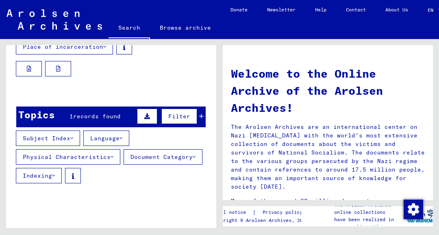
scroll to position [127, 0]
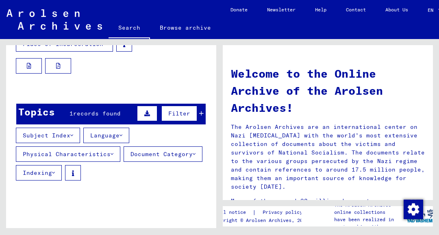
click at [145, 106] on button at bounding box center [147, 113] width 20 height 15
click at [59, 192] on icon at bounding box center [58, 195] width 4 height 6
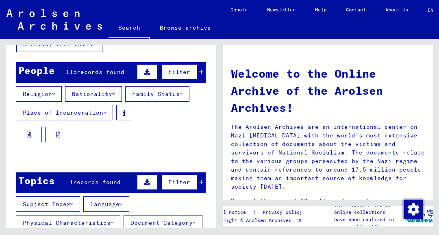
scroll to position [0, 0]
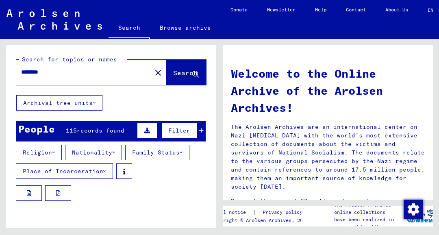
click at [79, 26] on img at bounding box center [55, 19] width 96 height 20
